Goal: Task Accomplishment & Management: Manage account settings

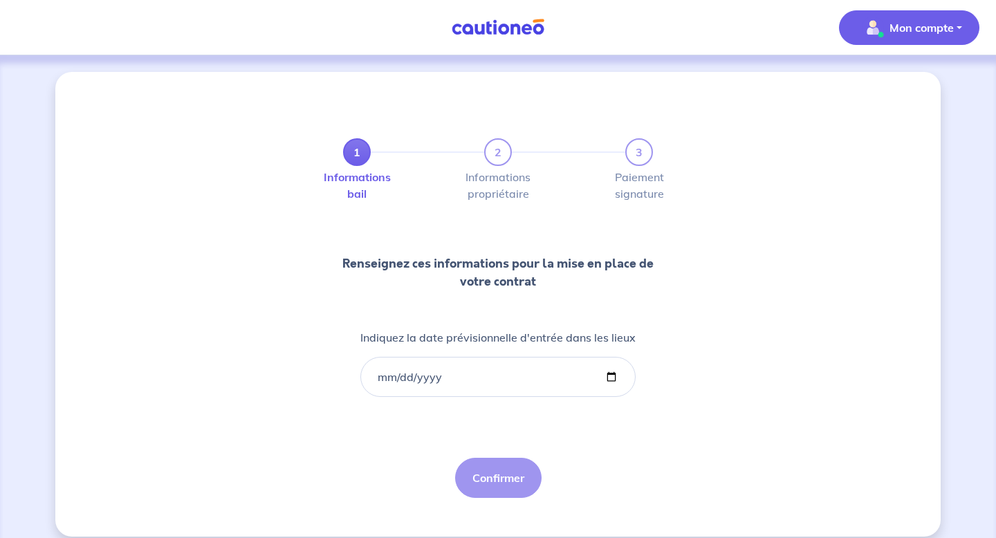
click at [946, 35] on p "Mon compte" at bounding box center [922, 27] width 64 height 17
click at [898, 80] on link "Mes informations" at bounding box center [895, 86] width 111 height 22
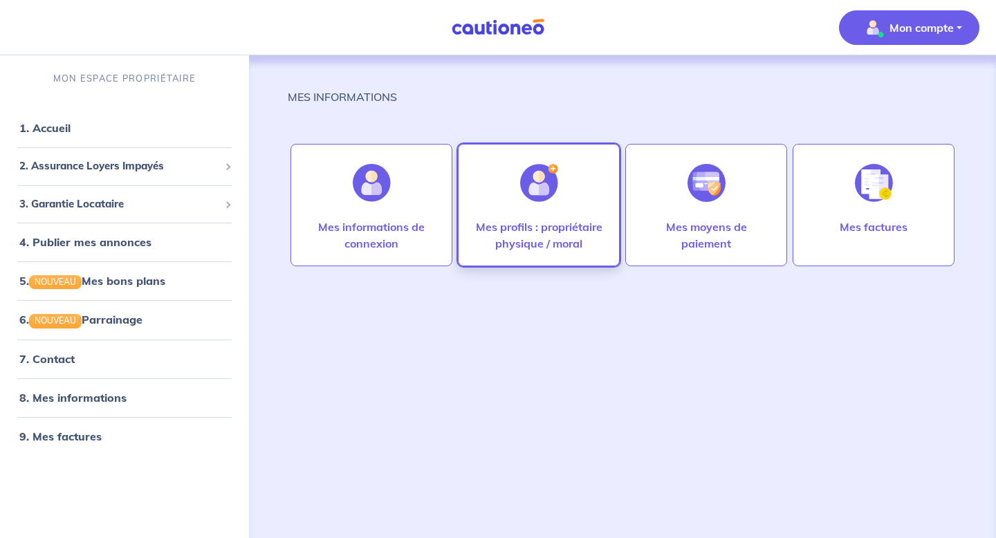
click at [567, 207] on div at bounding box center [539, 182] width 60 height 71
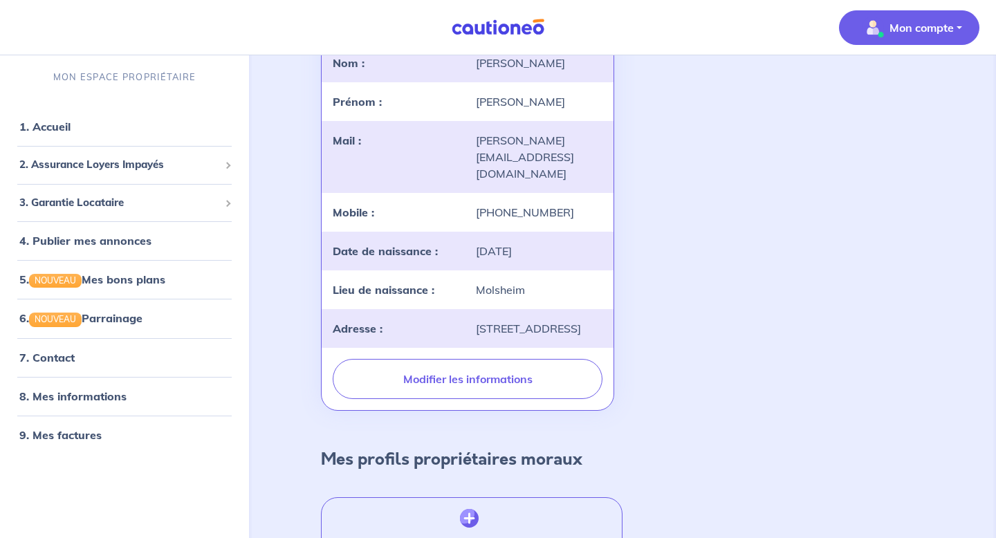
scroll to position [258, 0]
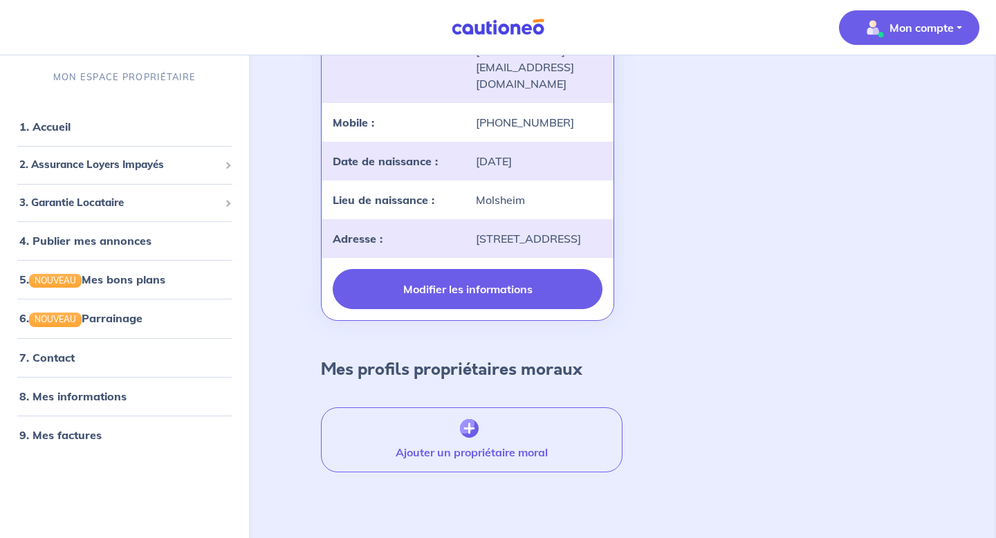
click at [386, 299] on button "Modifier les informations" at bounding box center [468, 289] width 270 height 40
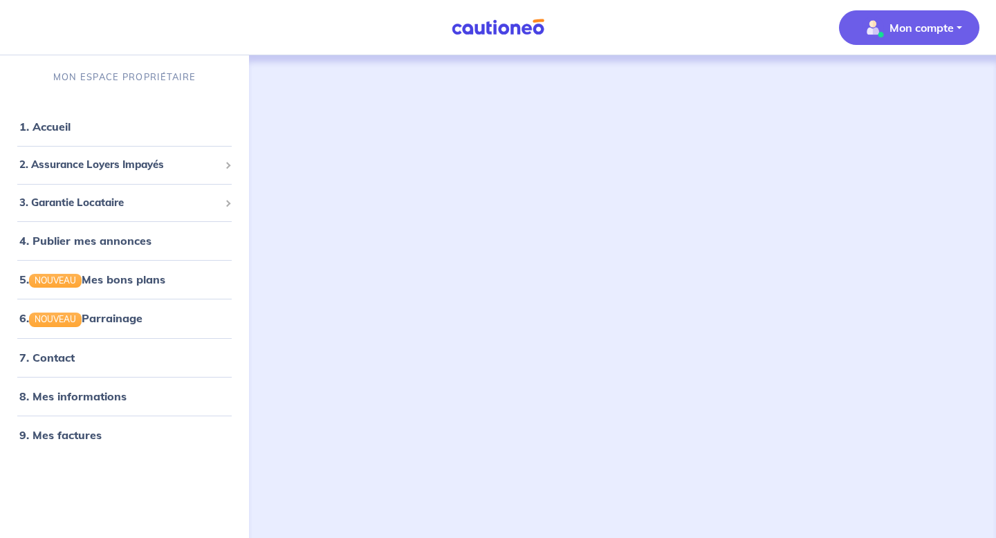
select select "FR"
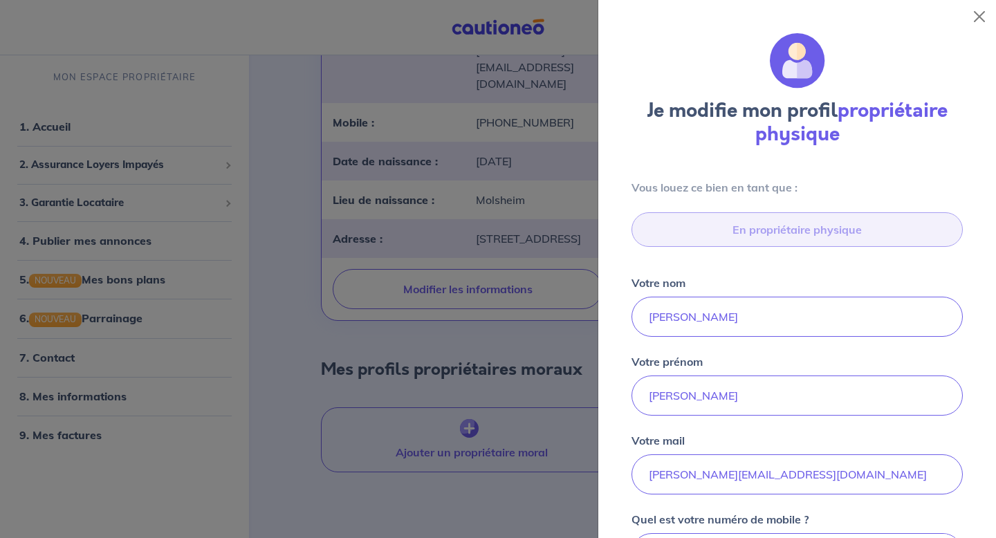
scroll to position [499, 0]
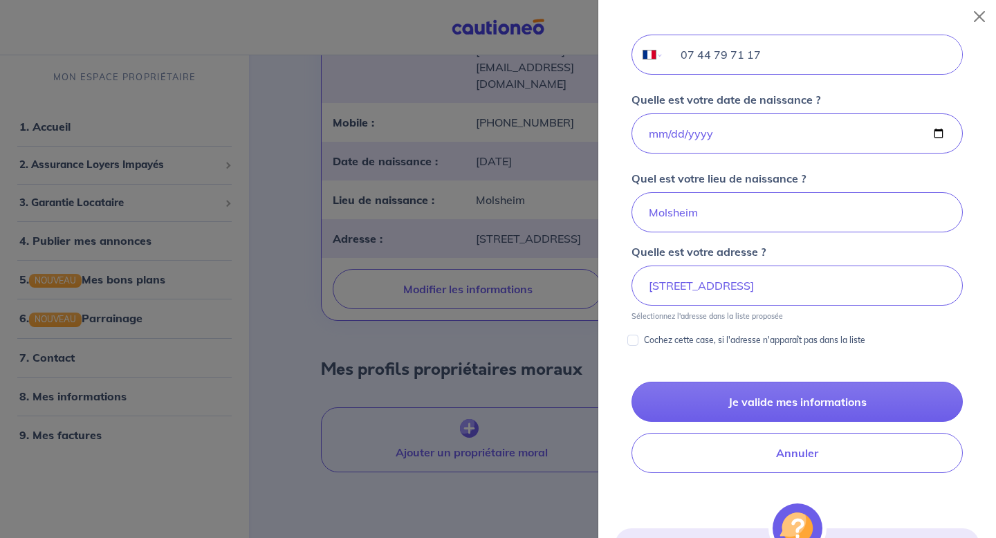
click at [785, 56] on input "07 44 79 71 17" at bounding box center [813, 54] width 298 height 39
drag, startPoint x: 770, startPoint y: 56, endPoint x: 681, endPoint y: 58, distance: 89.3
click at [681, 58] on input "07 44 79 71 17" at bounding box center [813, 54] width 298 height 39
click at [721, 55] on input "07" at bounding box center [813, 54] width 298 height 39
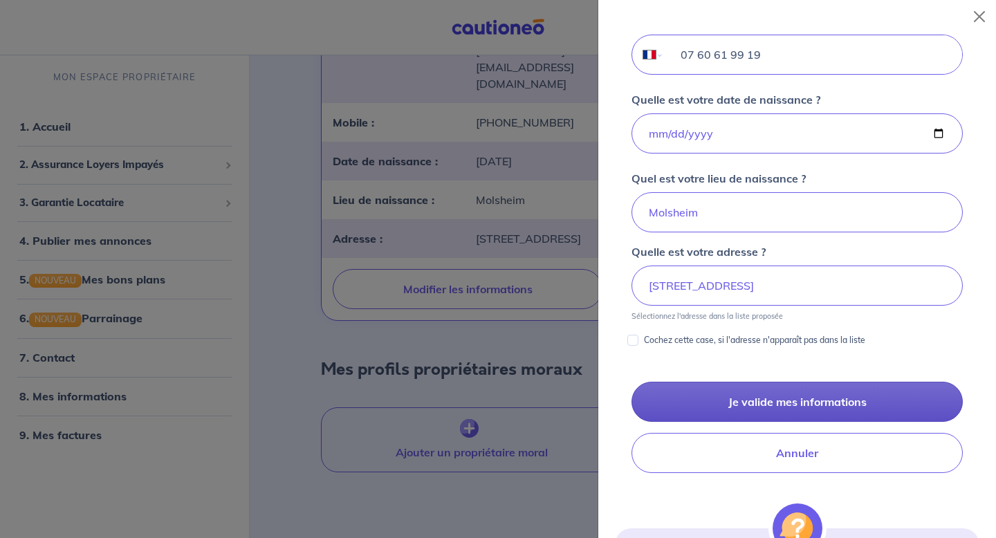
type input "07 60 61 99 19"
click at [760, 406] on button "Je valide mes informations" at bounding box center [797, 402] width 331 height 40
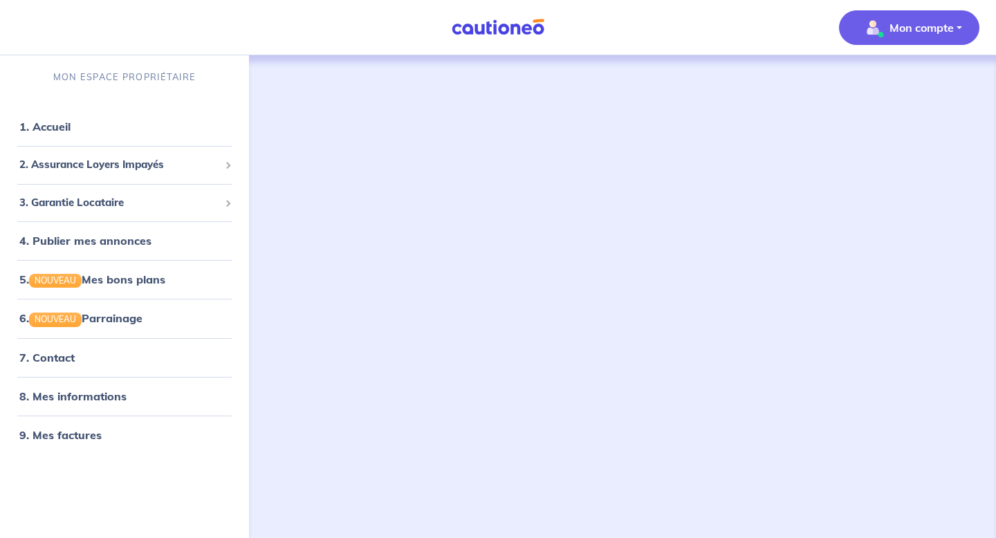
scroll to position [1, 0]
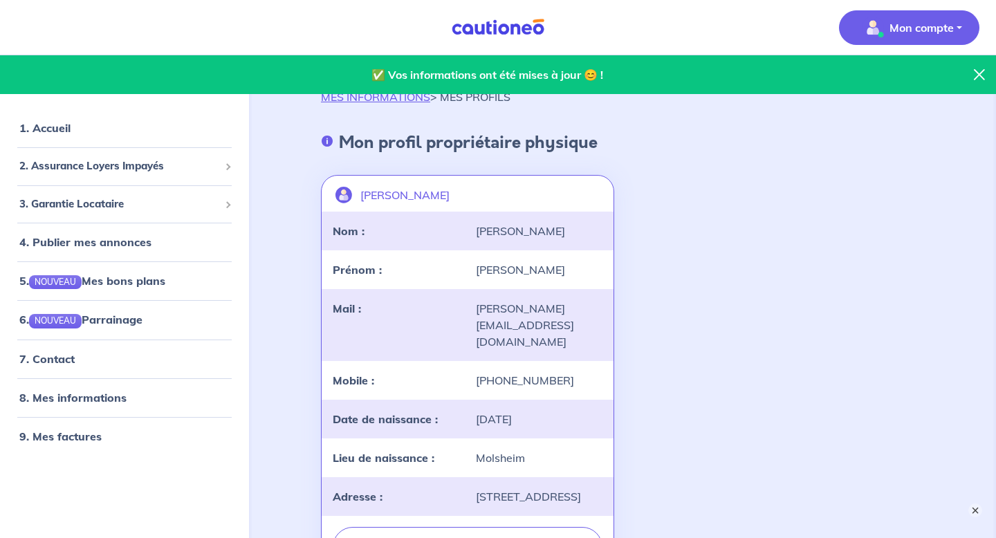
click at [978, 513] on button "×" at bounding box center [976, 511] width 14 height 14
click at [127, 194] on div "3. Garantie Locataire" at bounding box center [125, 204] width 238 height 27
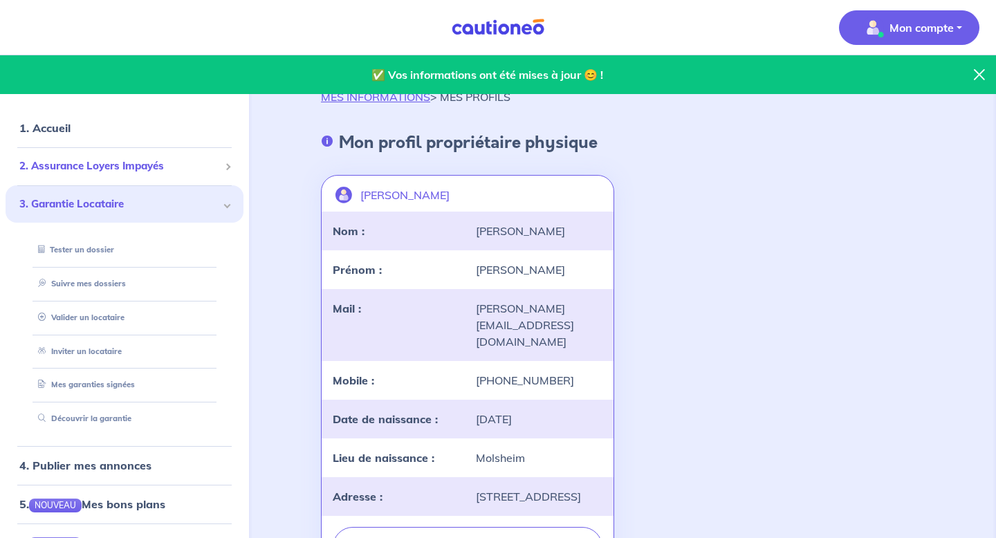
click at [129, 164] on span "2. Assurance Loyers Impayés" at bounding box center [119, 166] width 200 height 16
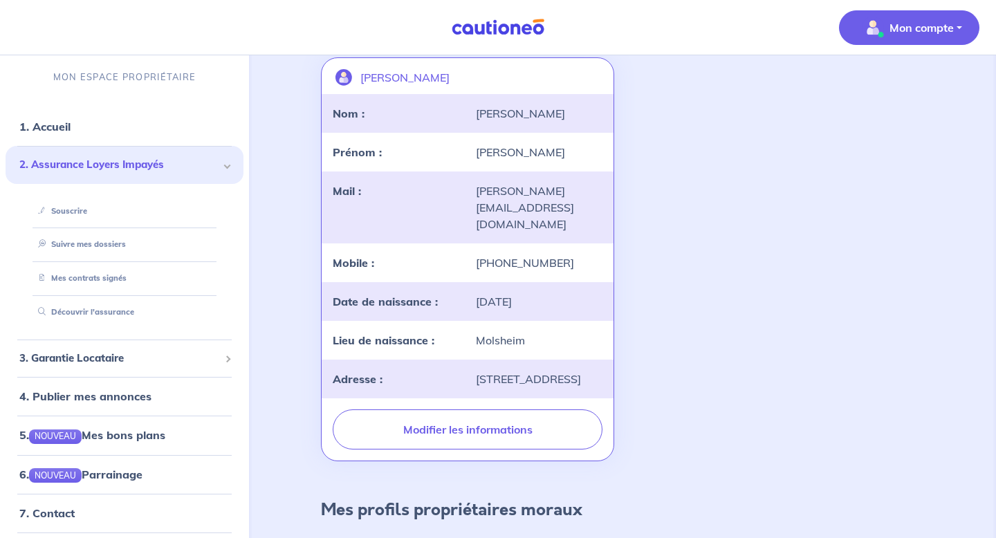
scroll to position [258, 0]
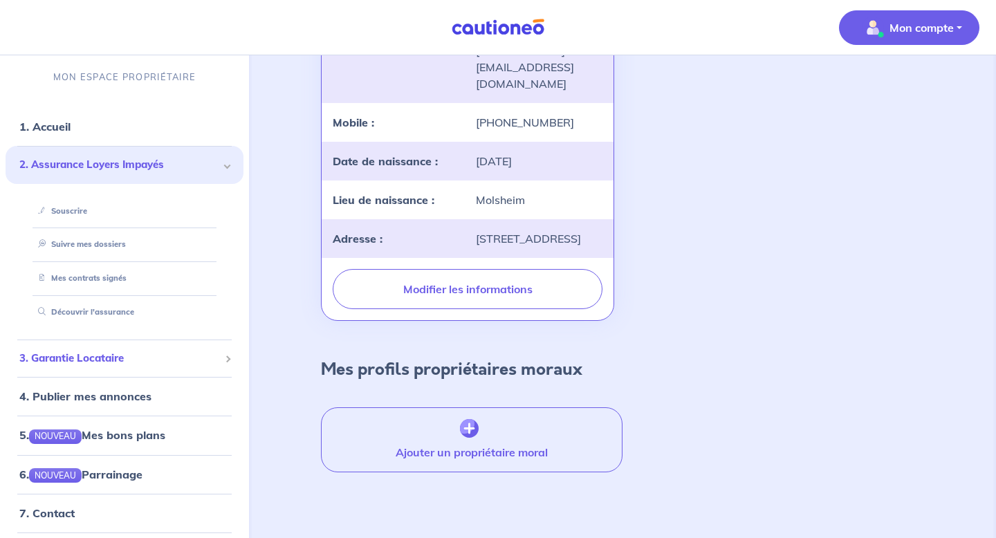
click at [161, 367] on div "3. Garantie Locataire" at bounding box center [125, 358] width 238 height 27
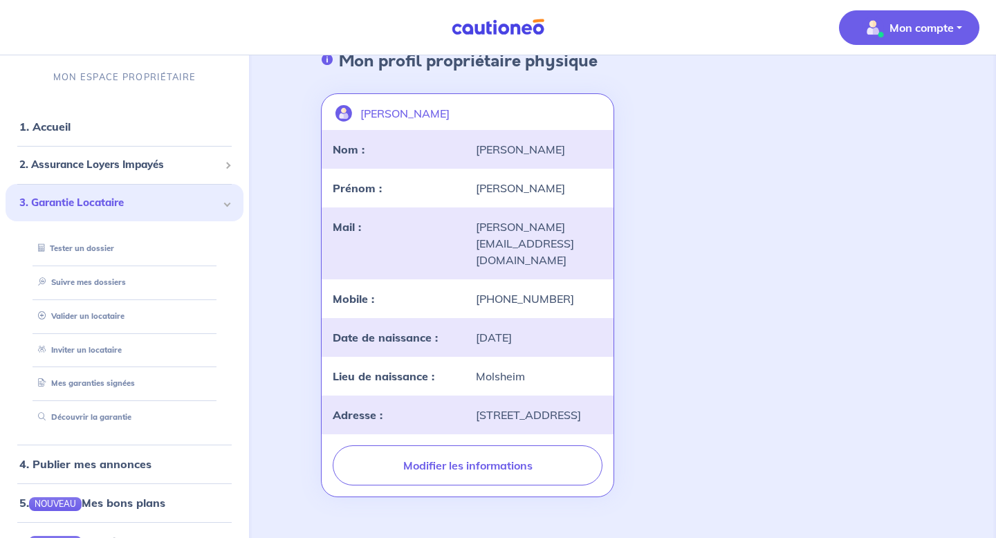
scroll to position [71, 0]
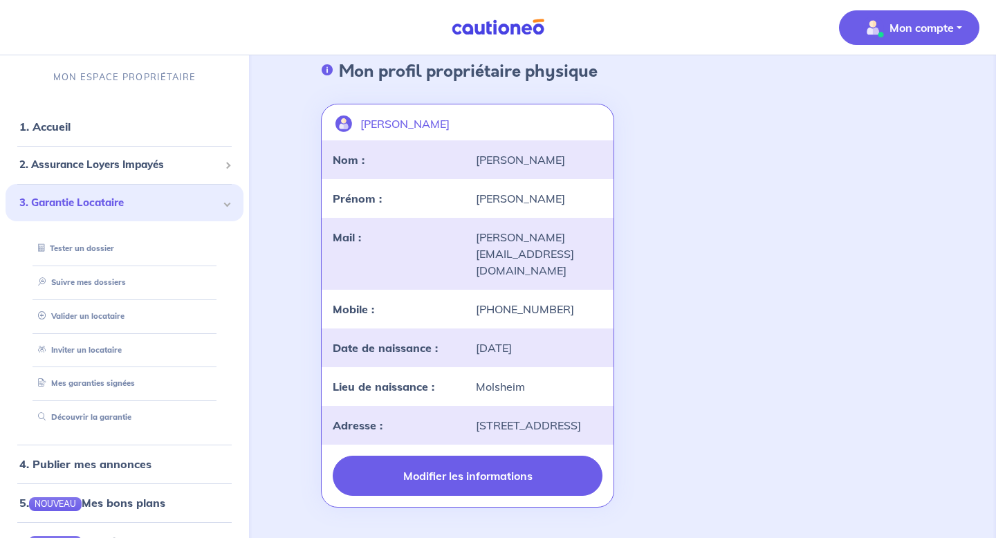
click at [441, 486] on button "Modifier les informations" at bounding box center [468, 476] width 270 height 40
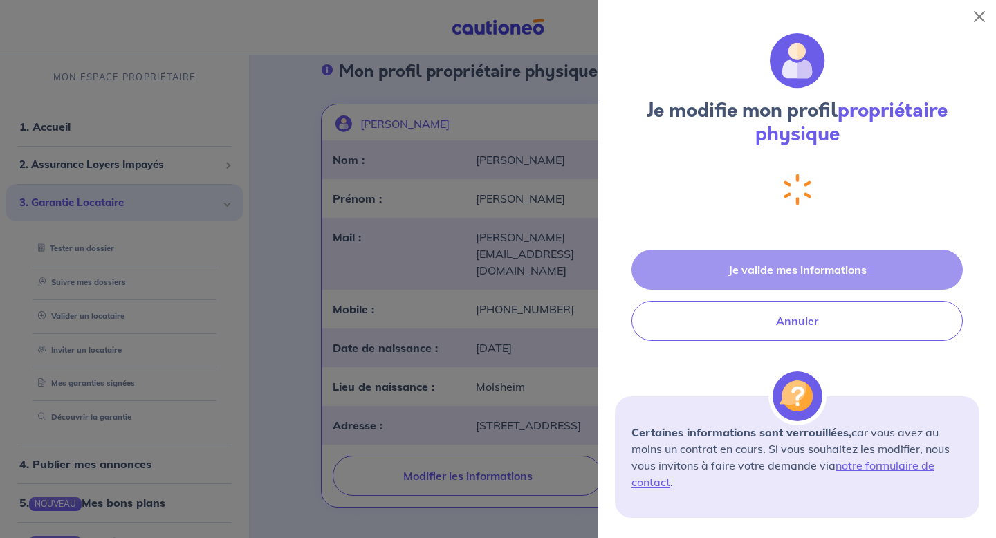
select select "FR"
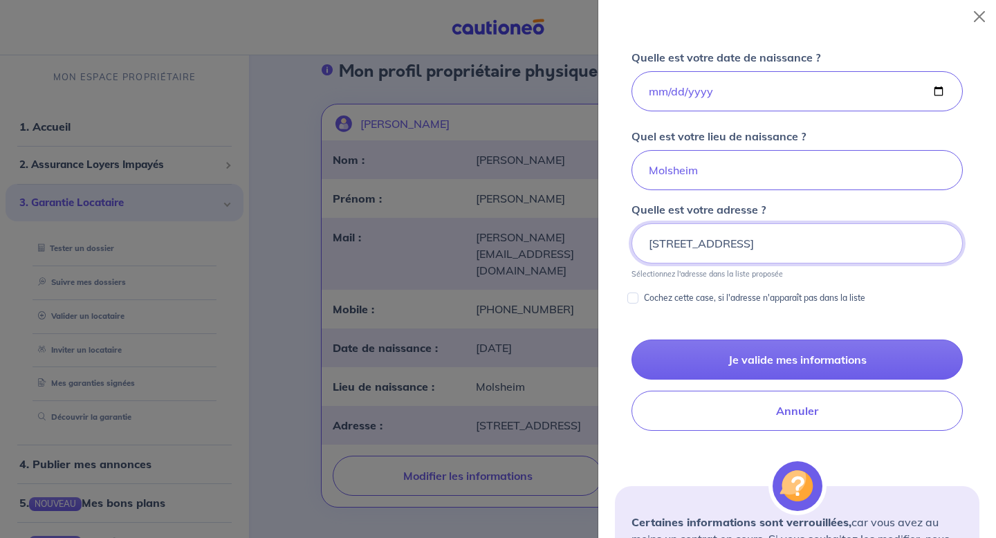
scroll to position [622, 0]
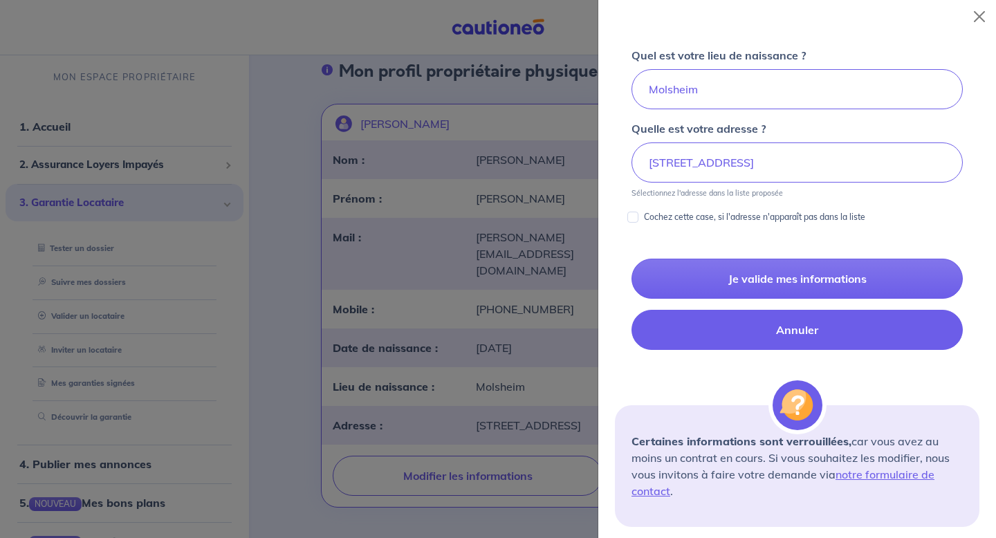
click at [800, 340] on button "Annuler" at bounding box center [797, 330] width 331 height 40
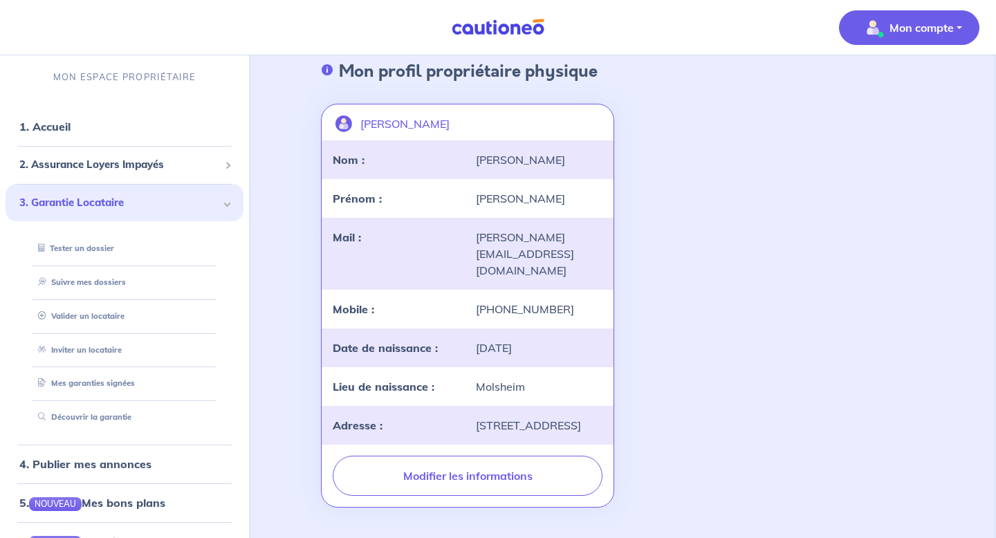
click at [170, 206] on span "3. Garantie Locataire" at bounding box center [119, 202] width 200 height 16
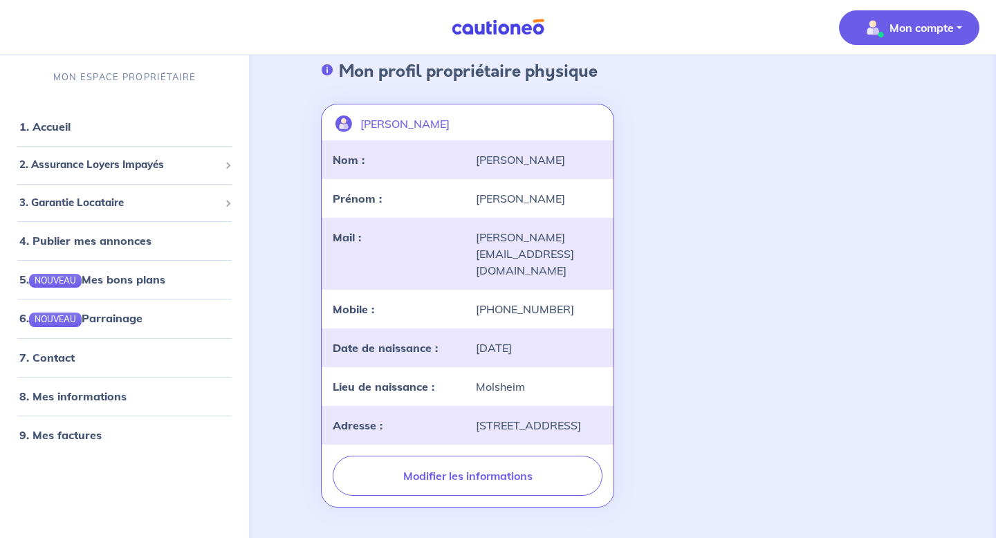
click at [948, 38] on button "Mon compte" at bounding box center [909, 27] width 140 height 35
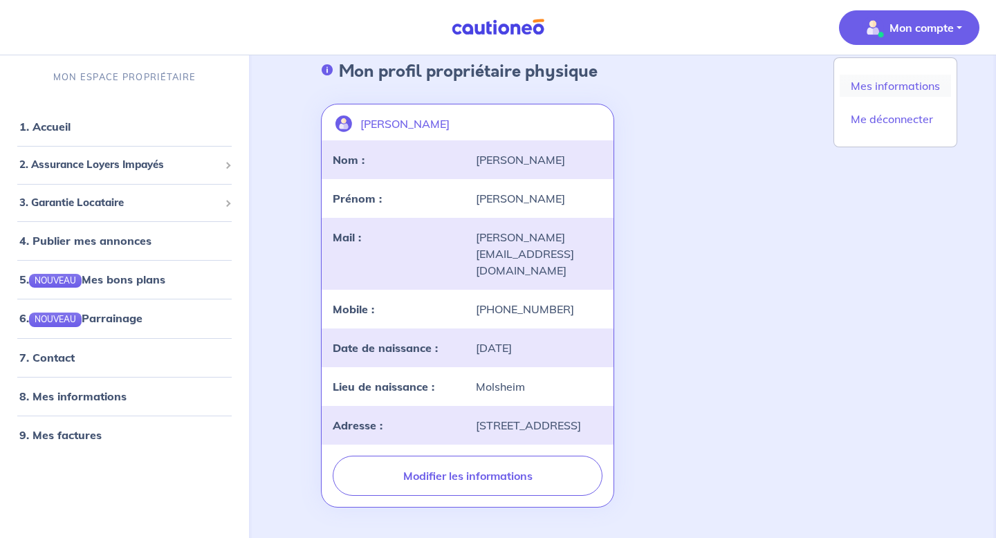
click at [908, 88] on link "Mes informations" at bounding box center [895, 86] width 111 height 22
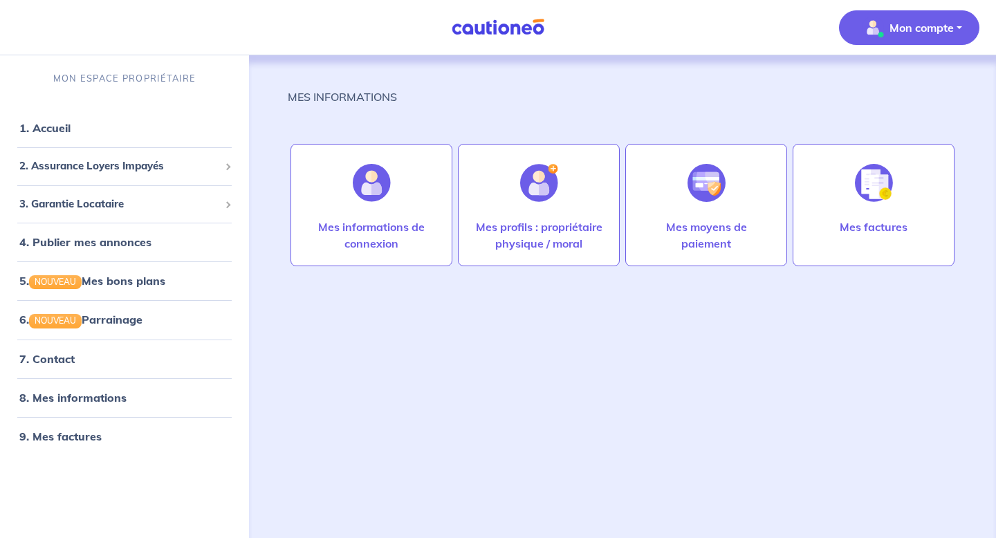
click at [556, 98] on div "MES INFORMATIONS" at bounding box center [623, 103] width 670 height 28
click at [924, 24] on p "Mon compte" at bounding box center [922, 27] width 64 height 17
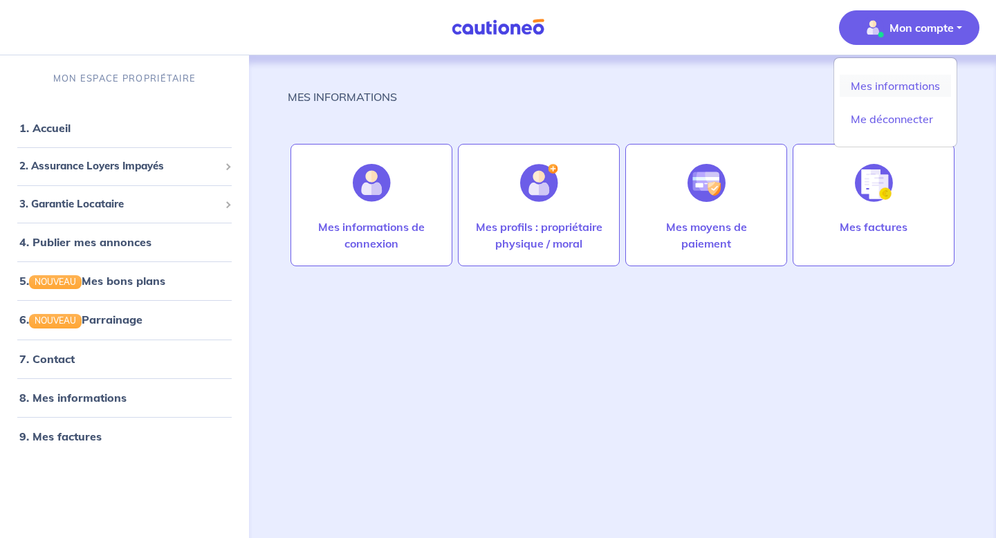
click at [913, 82] on link "Mes informations" at bounding box center [895, 86] width 111 height 22
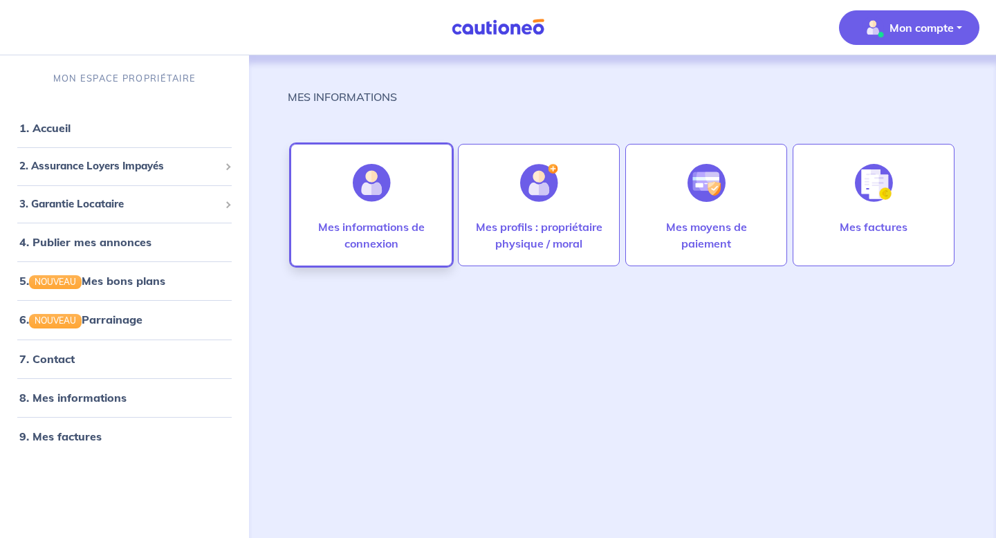
click at [368, 190] on img at bounding box center [372, 183] width 38 height 38
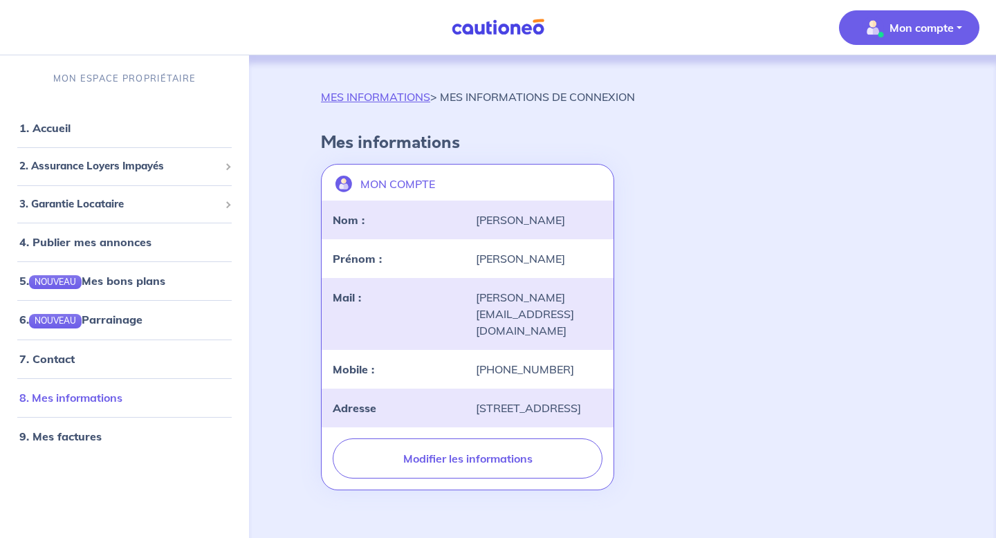
click at [122, 395] on link "8. Mes informations" at bounding box center [70, 398] width 103 height 14
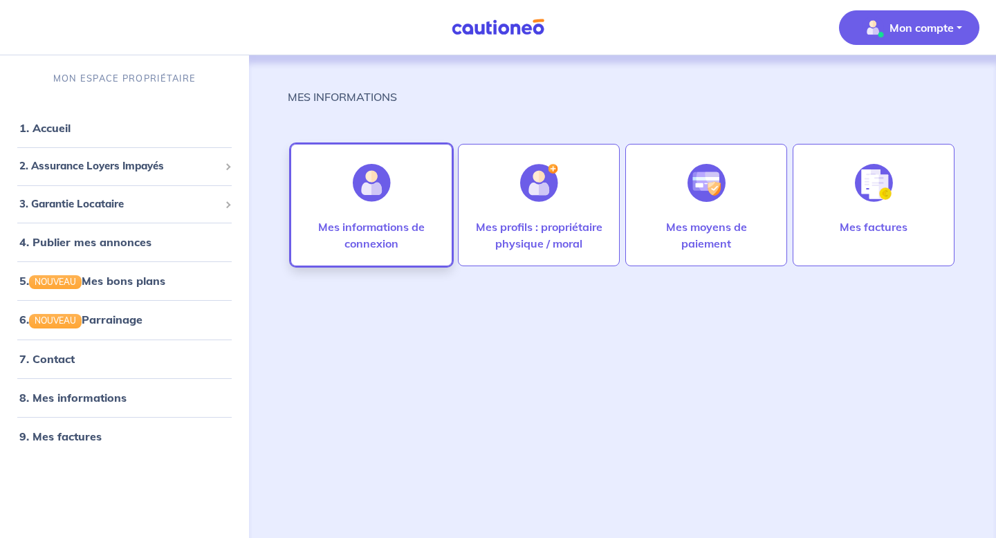
click at [374, 200] on img at bounding box center [372, 183] width 38 height 38
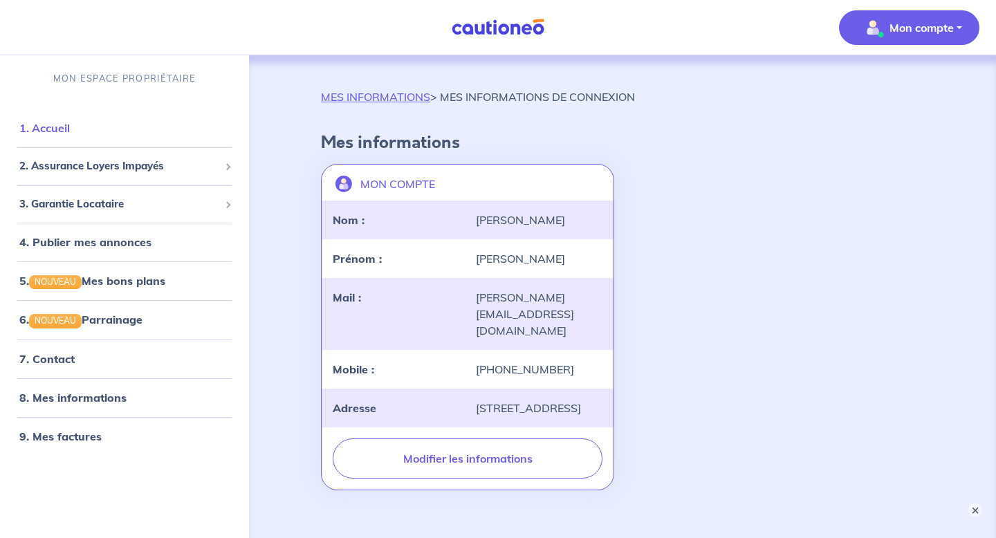
click at [70, 135] on link "1. Accueil" at bounding box center [44, 128] width 51 height 14
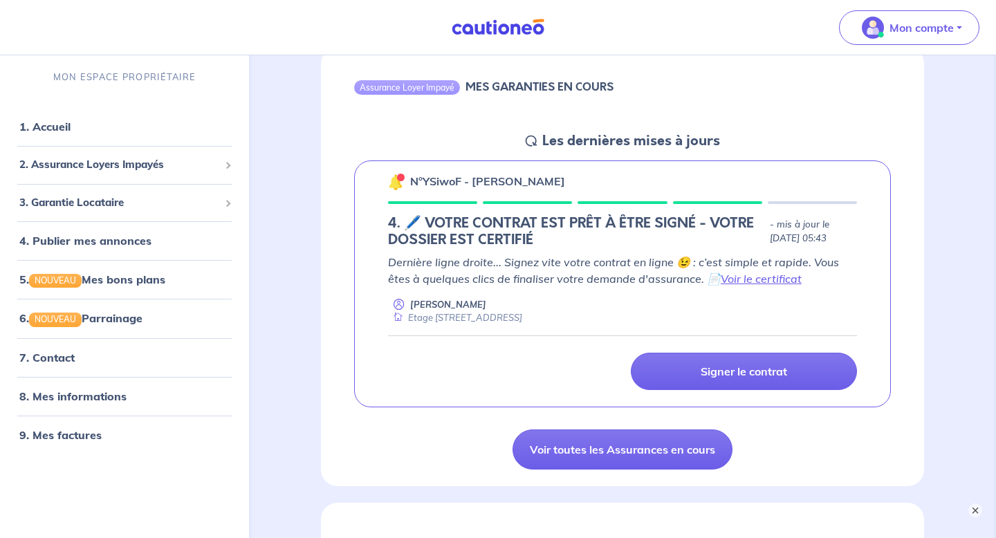
scroll to position [157, 0]
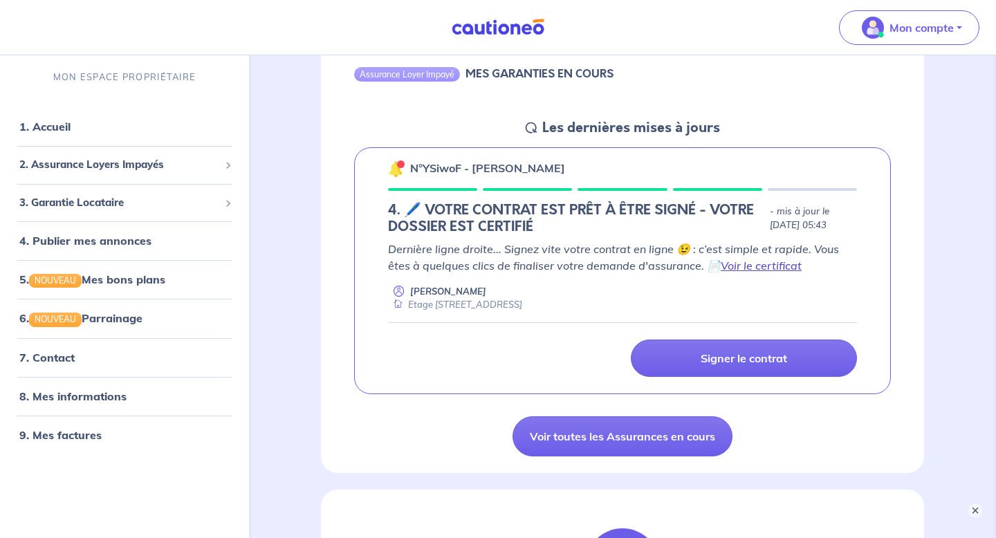
click at [727, 267] on link "Voir le certificat" at bounding box center [761, 266] width 81 height 14
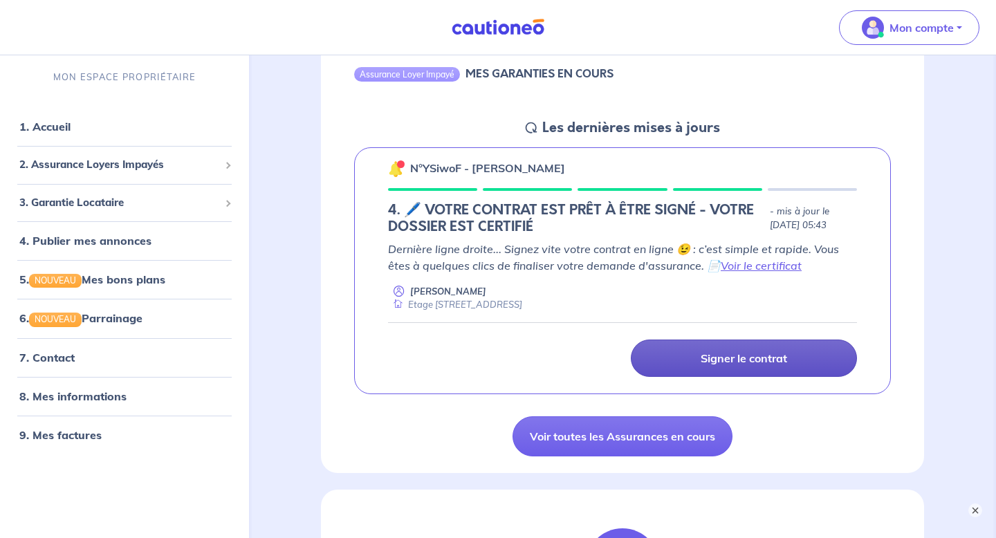
click at [762, 360] on p "Signer le contrat" at bounding box center [744, 358] width 86 height 14
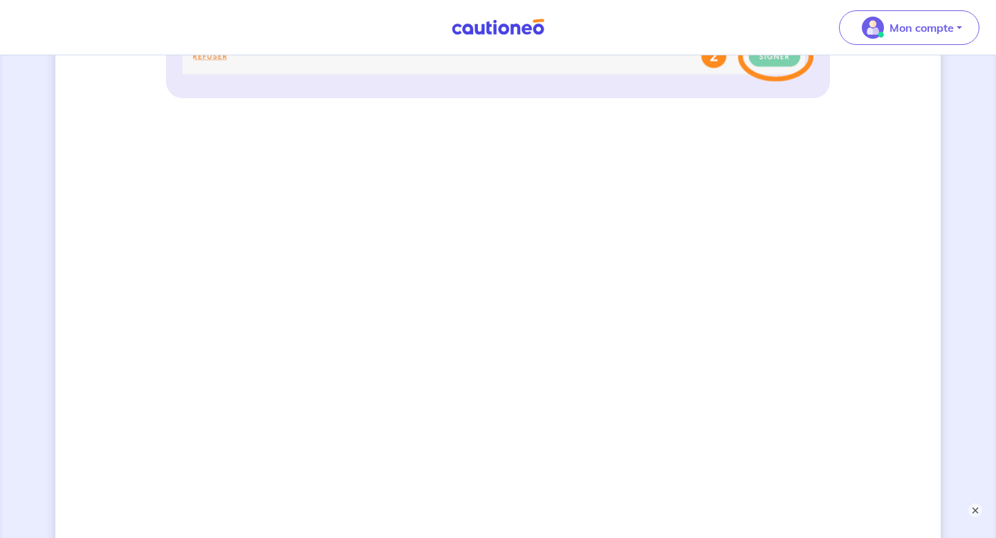
scroll to position [898, 0]
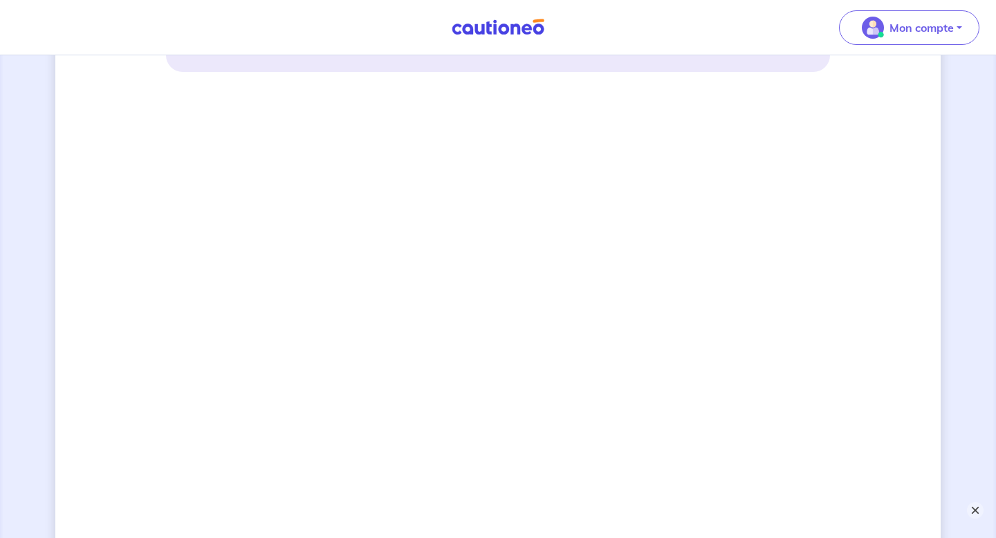
click at [976, 505] on button "×" at bounding box center [975, 510] width 17 height 17
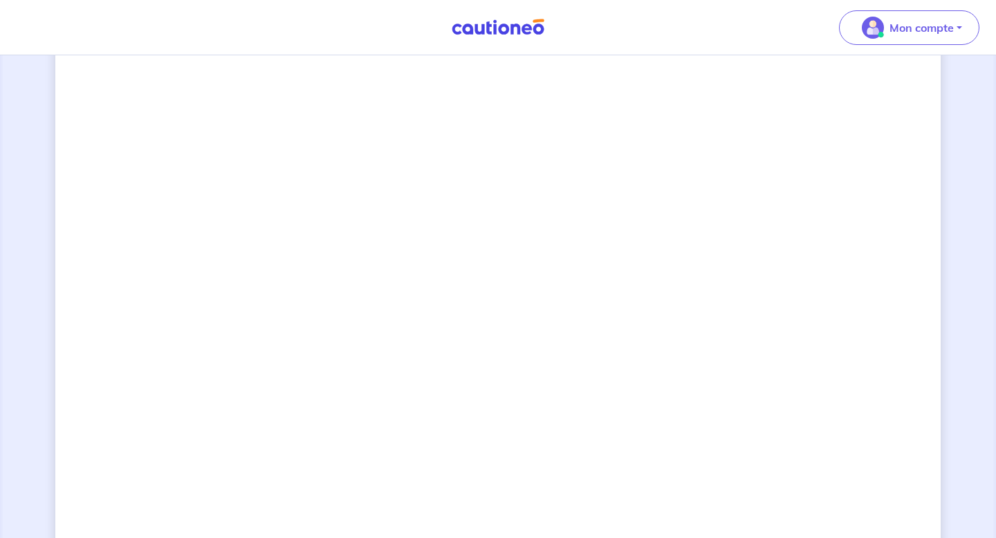
scroll to position [0, 0]
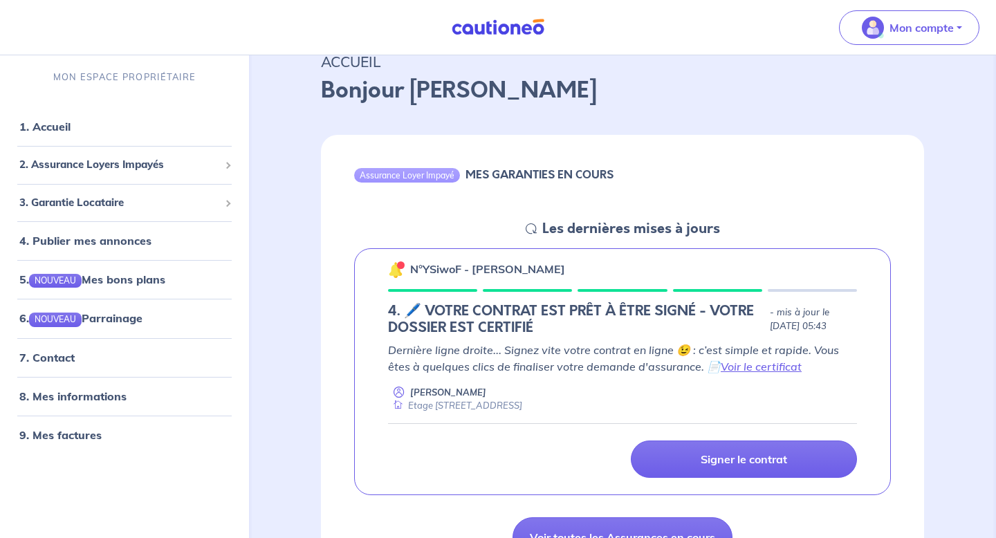
scroll to position [53, 0]
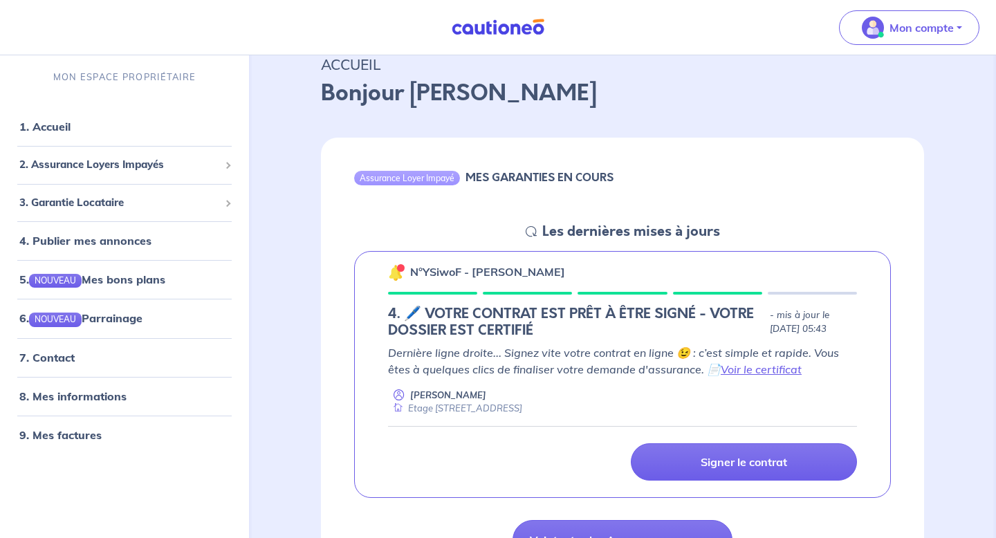
drag, startPoint x: 545, startPoint y: 409, endPoint x: 453, endPoint y: 396, distance: 92.2
click at [522, 408] on div "Etage [STREET_ADDRESS]" at bounding box center [455, 408] width 134 height 13
click at [412, 383] on div "Dernière ligne droite... Signez vite votre contrat en ligne 😉 : c’est simple et…" at bounding box center [622, 380] width 469 height 71
drag, startPoint x: 453, startPoint y: 336, endPoint x: 451, endPoint y: 328, distance: 7.7
click at [453, 336] on h5 "4. 🖊️ VOTRE CONTRAT EST PRÊT À ÊTRE SIGNÉ - VOTRE DOSSIER EST CERTIFIÉ" at bounding box center [576, 322] width 376 height 33
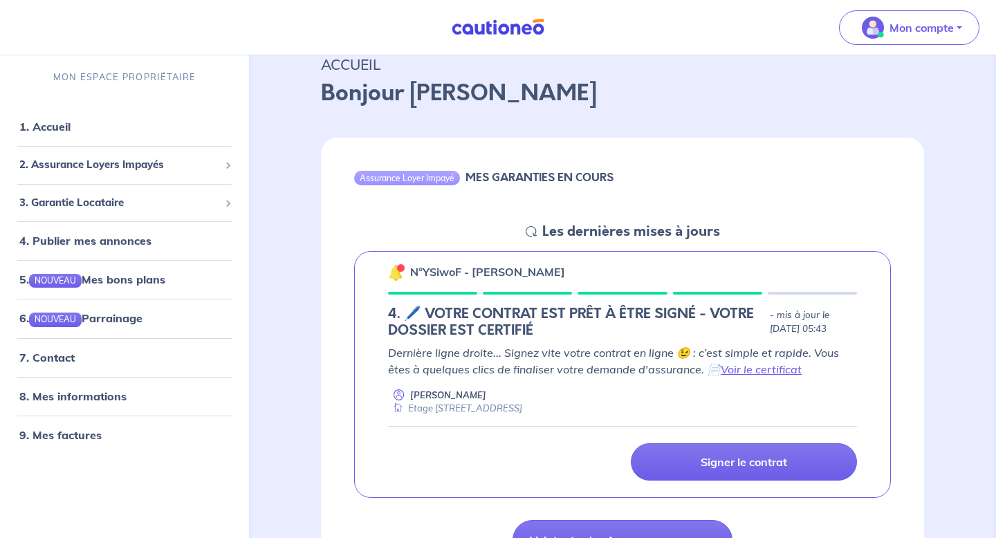
click at [402, 317] on h5 "4. 🖊️ VOTRE CONTRAT EST PRÊT À ÊTRE SIGNÉ - VOTRE DOSSIER EST CERTIFIÉ" at bounding box center [576, 322] width 376 height 33
drag, startPoint x: 415, startPoint y: 313, endPoint x: 446, endPoint y: 311, distance: 30.6
click at [418, 313] on h5 "4. 🖊️ VOTRE CONTRAT EST PRÊT À ÊTRE SIGNÉ - VOTRE DOSSIER EST CERTIFIÉ" at bounding box center [576, 322] width 376 height 33
click at [497, 309] on h5 "4. 🖊️ VOTRE CONTRAT EST PRÊT À ÊTRE SIGNÉ - VOTRE DOSSIER EST CERTIFIÉ" at bounding box center [576, 322] width 376 height 33
click at [593, 236] on h5 "Les dernières mises à jours" at bounding box center [631, 231] width 178 height 17
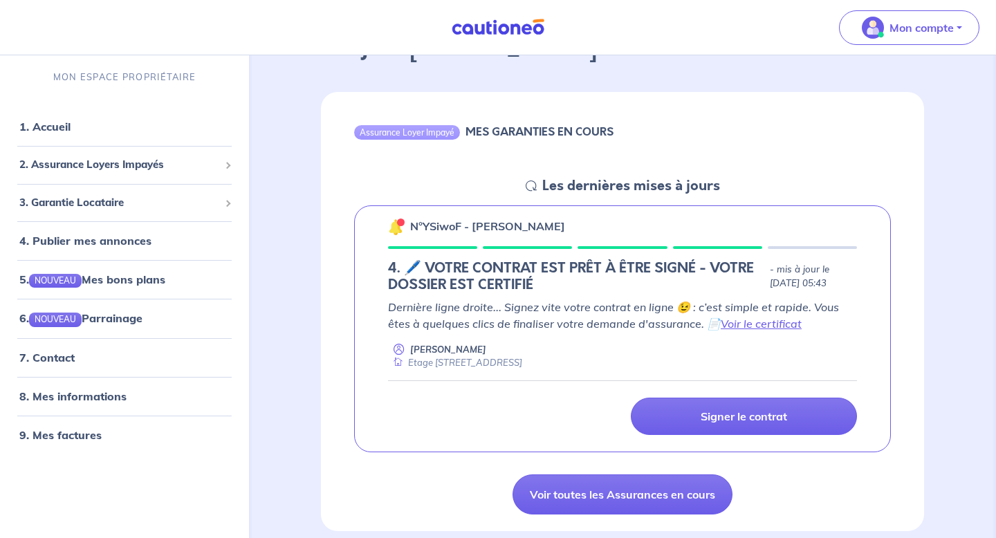
scroll to position [0, 0]
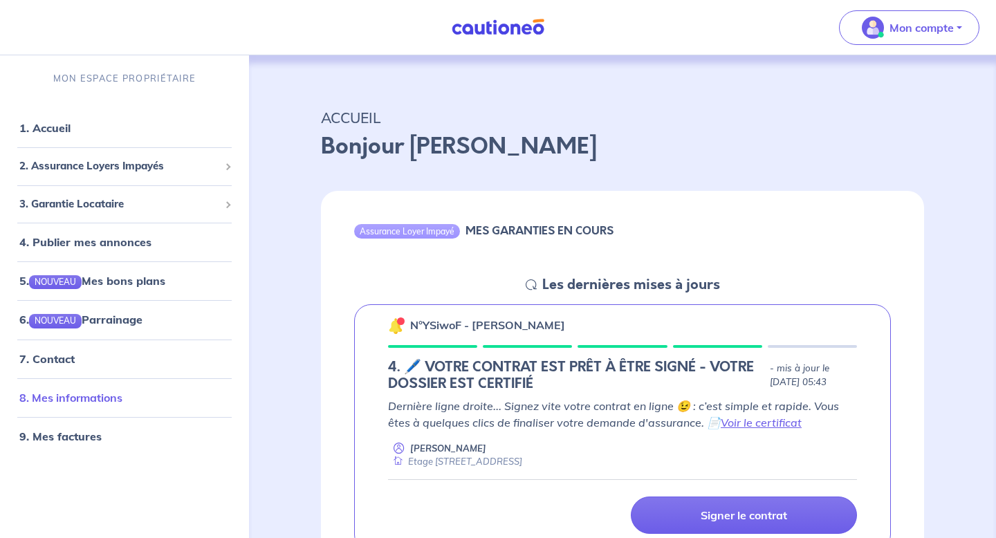
click at [83, 399] on link "8. Mes informations" at bounding box center [70, 398] width 103 height 14
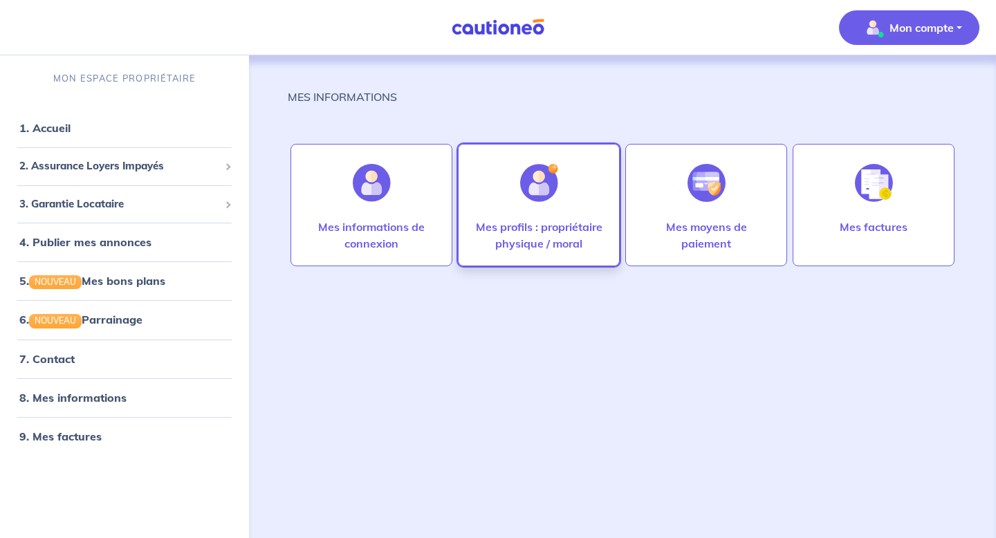
click at [533, 221] on p "Mes profils : propriétaire physique / moral" at bounding box center [539, 235] width 133 height 33
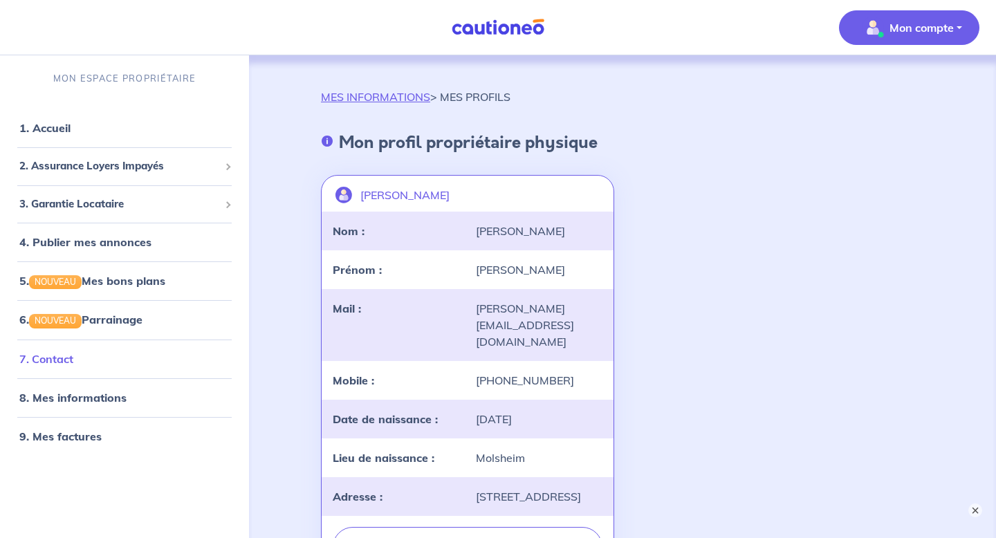
click at [60, 358] on link "7. Contact" at bounding box center [46, 359] width 54 height 14
click at [66, 135] on link "1. Accueil" at bounding box center [44, 128] width 51 height 14
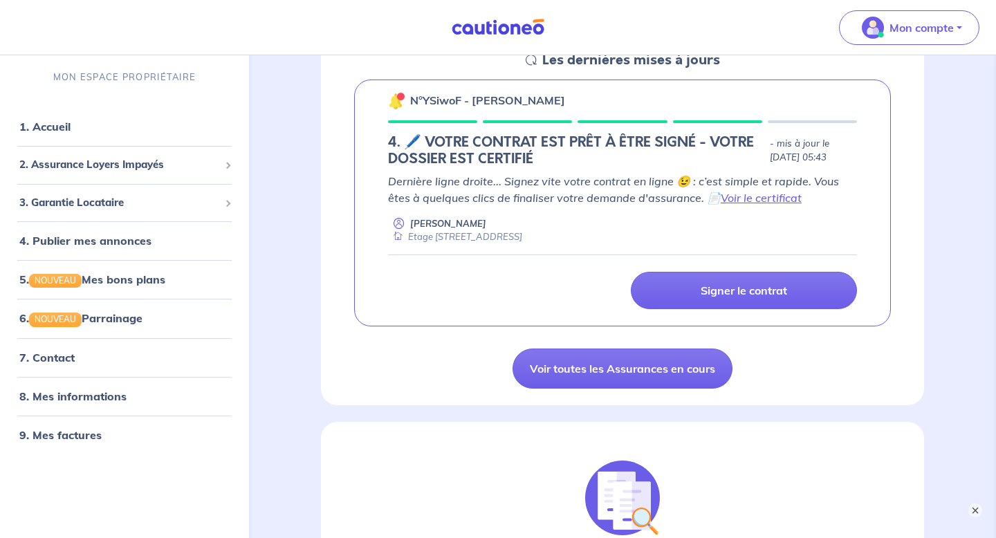
scroll to position [226, 0]
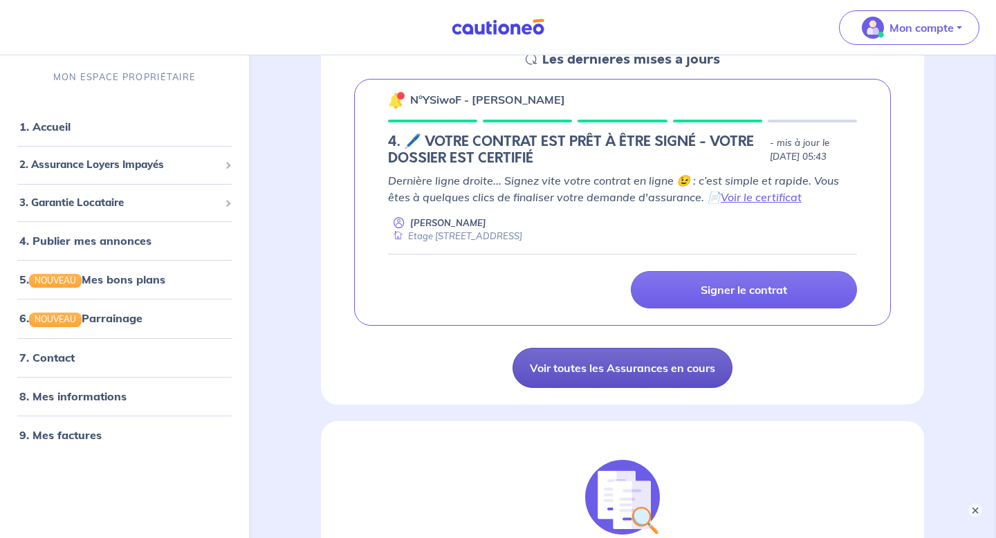
click at [576, 378] on link "Voir toutes les Assurances en cours" at bounding box center [623, 368] width 220 height 40
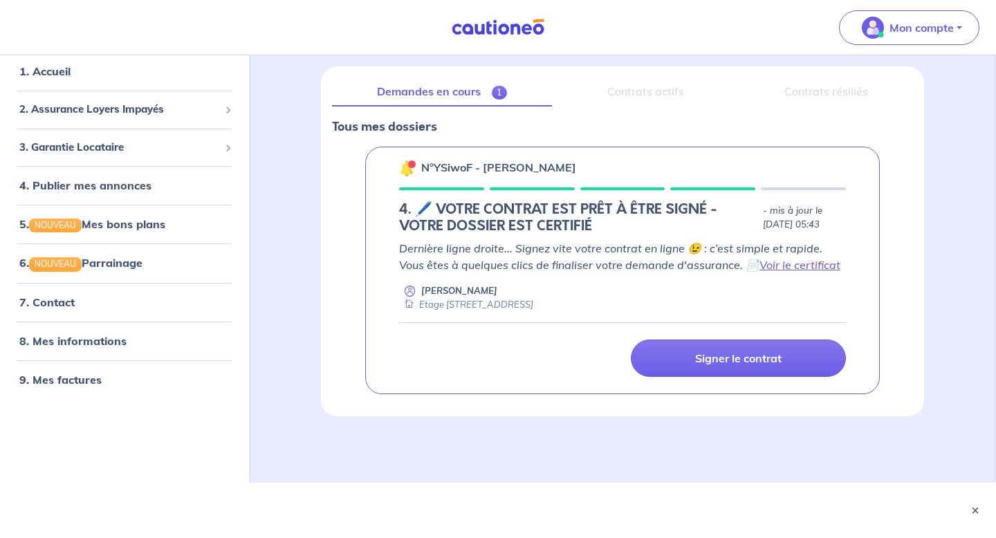
scroll to position [113, 0]
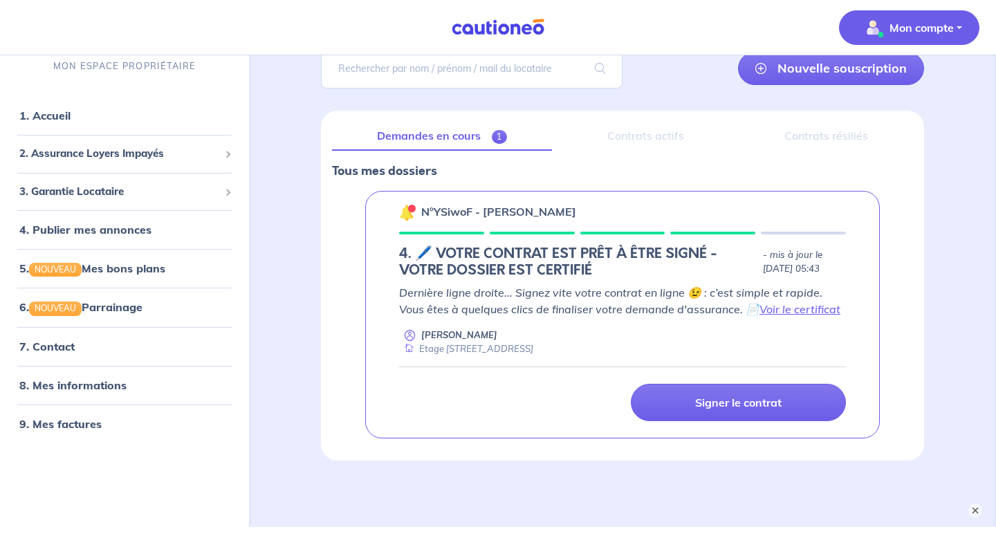
click at [911, 31] on p "Mon compte" at bounding box center [922, 27] width 64 height 17
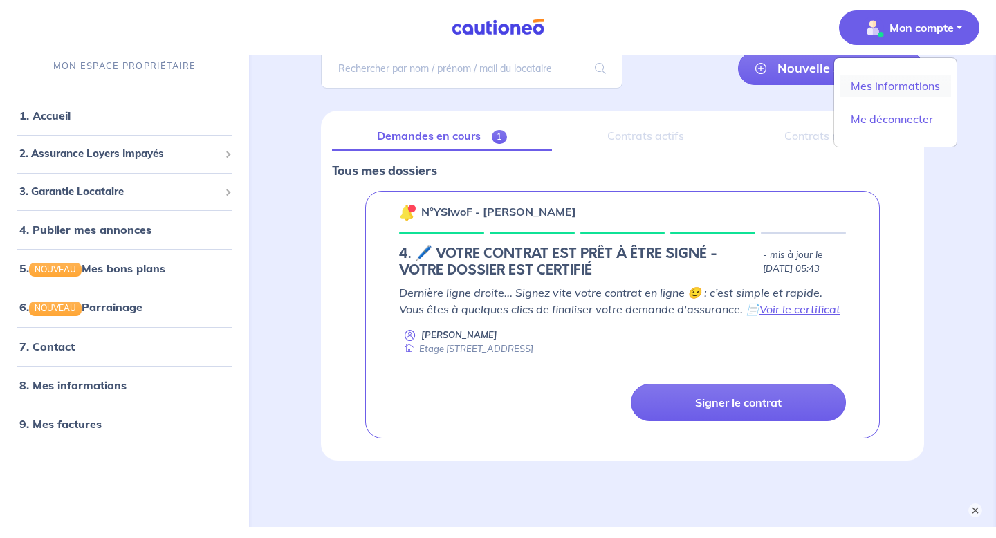
click at [917, 83] on link "Mes informations" at bounding box center [895, 86] width 111 height 22
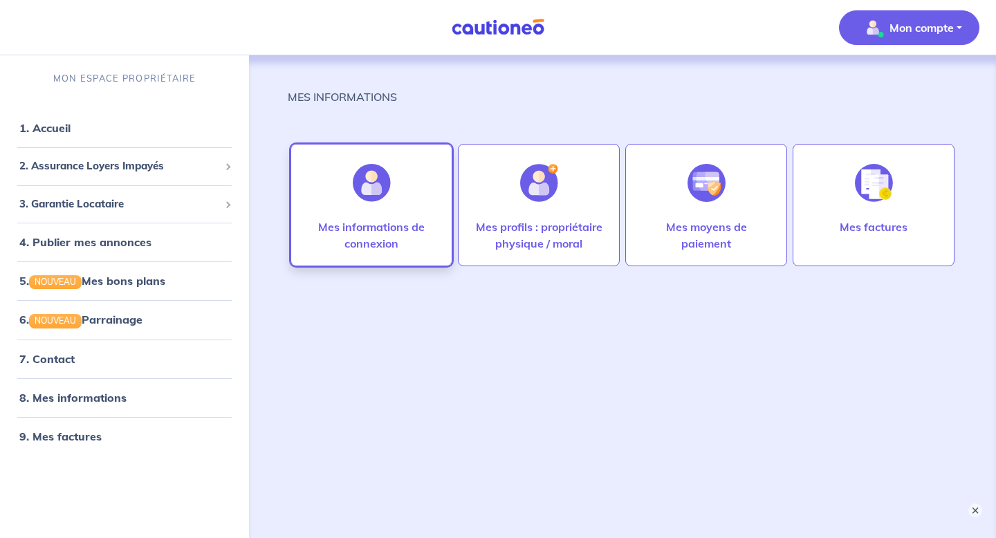
click at [363, 192] on img at bounding box center [372, 183] width 38 height 38
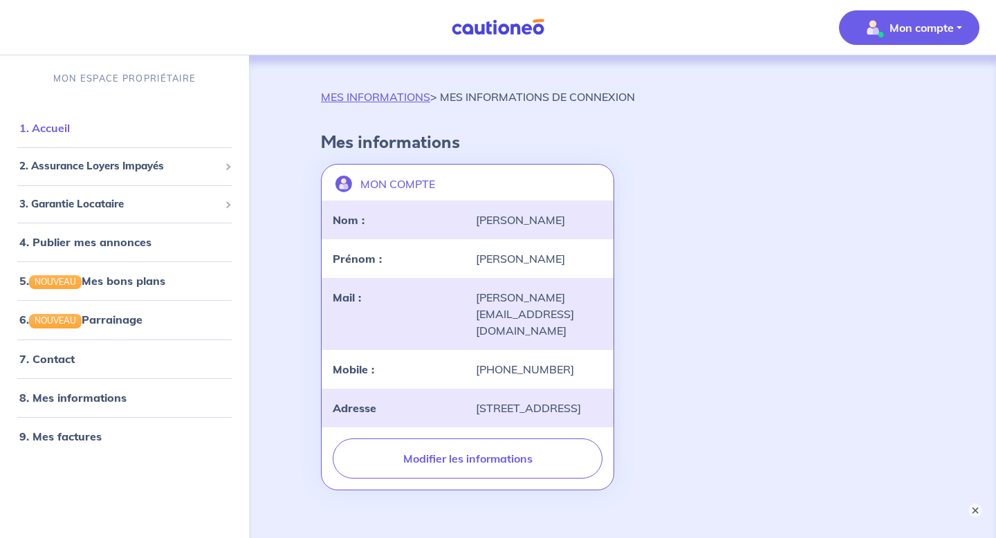
click at [49, 135] on link "1. Accueil" at bounding box center [44, 128] width 51 height 14
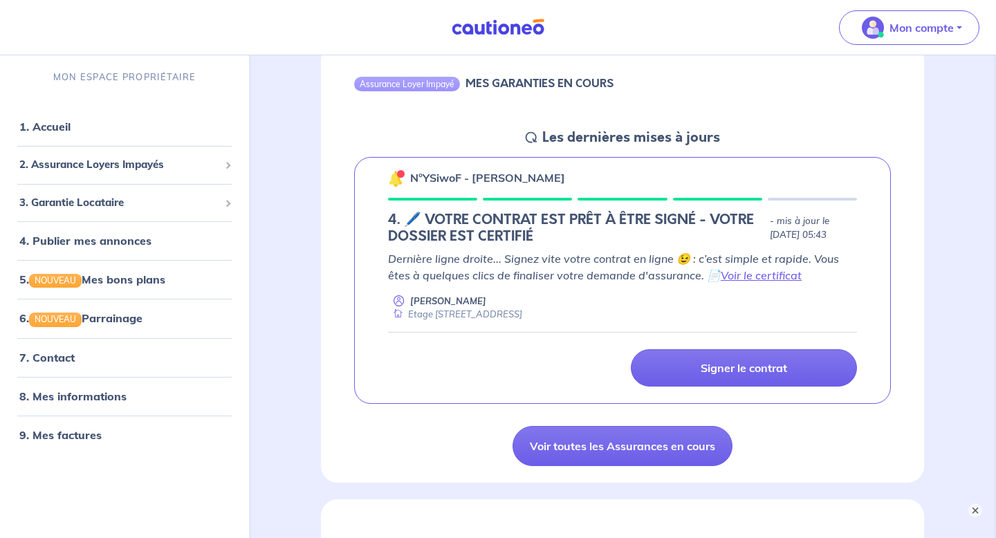
scroll to position [145, 0]
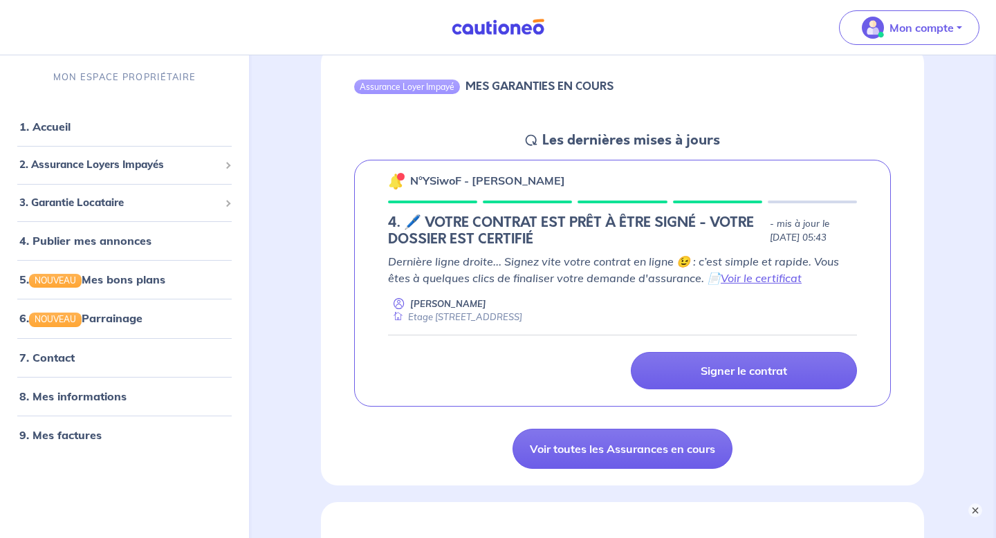
click at [536, 284] on p "Dernière ligne droite... Signez vite votre contrat en ligne 😉 : c’est simple et…" at bounding box center [622, 269] width 469 height 33
click at [588, 235] on h5 "4. 🖊️ VOTRE CONTRAT EST PRÊT À ÊTRE SIGNÉ - VOTRE DOSSIER EST CERTIFIÉ" at bounding box center [576, 230] width 376 height 33
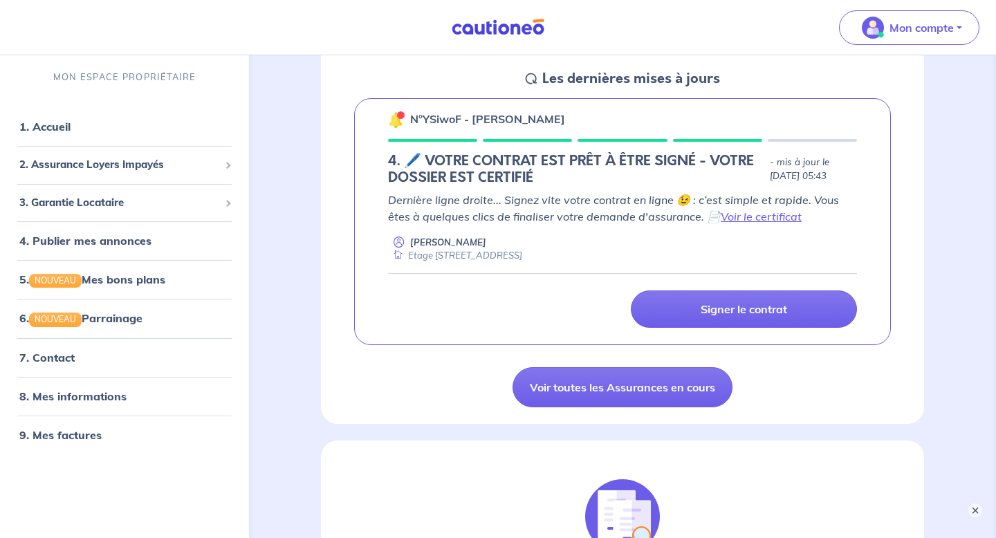
scroll to position [204, 0]
